Goal: Task Accomplishment & Management: Manage account settings

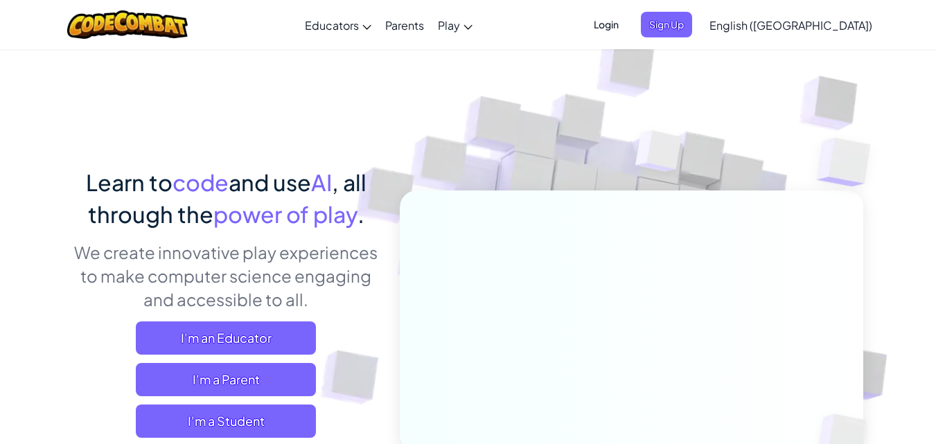
click at [698, 10] on div "Login Sign Up English ([GEOGRAPHIC_DATA]) English ([GEOGRAPHIC_DATA]) English (…" at bounding box center [729, 24] width 301 height 37
click at [627, 24] on span "Login" at bounding box center [607, 25] width 42 height 26
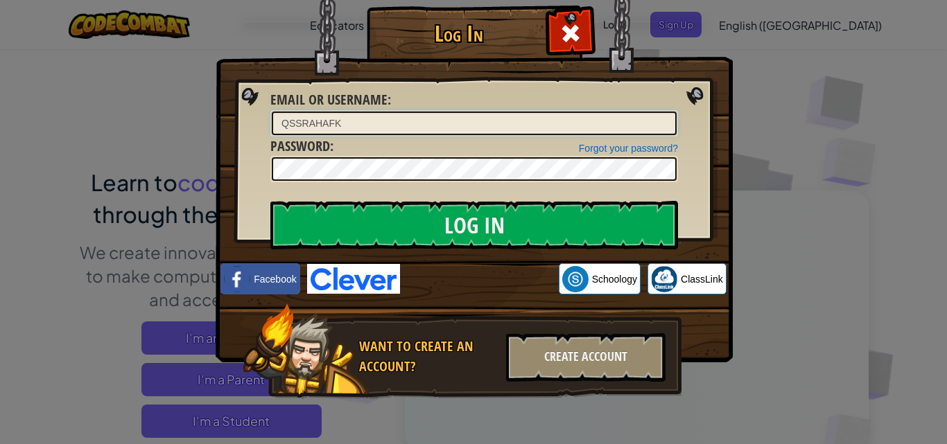
type input "QSSRAHAFK"
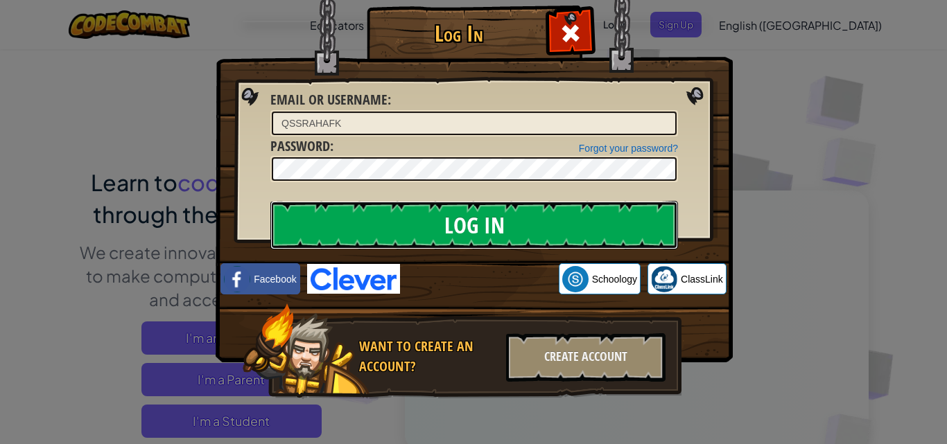
click at [557, 215] on input "Log In" at bounding box center [474, 225] width 408 height 49
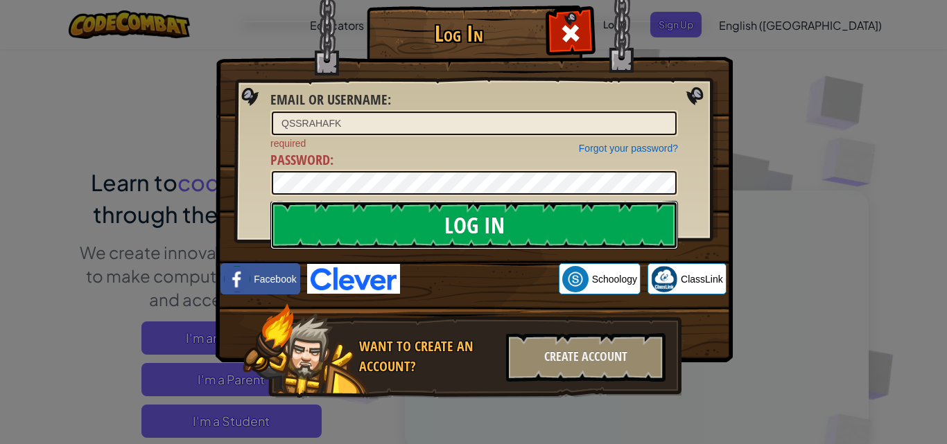
click at [559, 213] on input "Log In" at bounding box center [474, 225] width 408 height 49
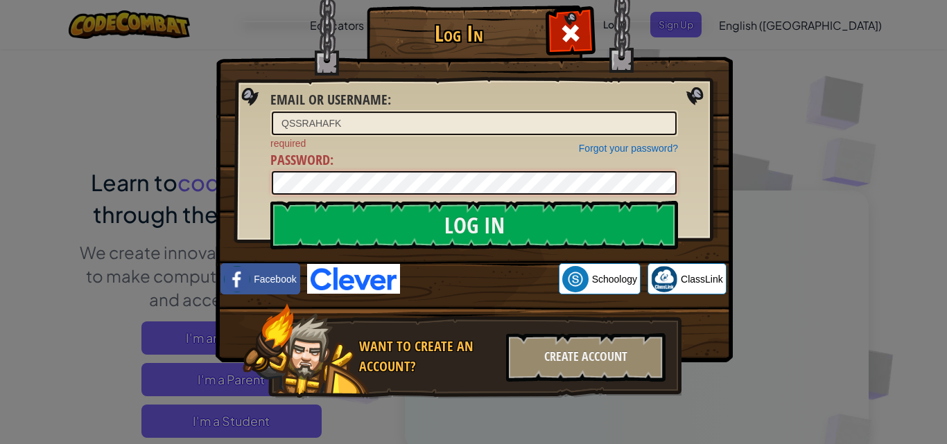
click at [579, 162] on div "Forgot your password? required Password :" at bounding box center [474, 167] width 408 height 60
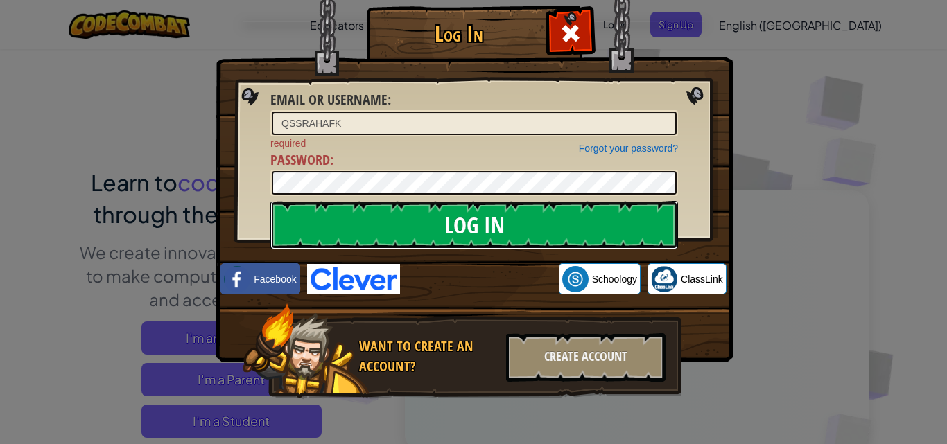
click at [550, 211] on input "Log In" at bounding box center [474, 225] width 408 height 49
